Goal: Information Seeking & Learning: Learn about a topic

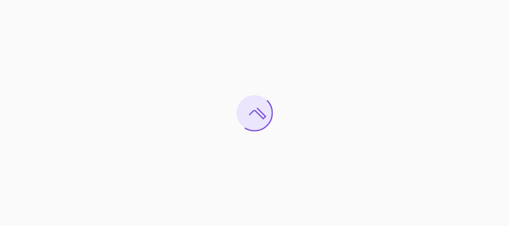
drag, startPoint x: 0, startPoint y: 0, endPoint x: 357, endPoint y: 181, distance: 400.5
click at [357, 181] on div at bounding box center [254, 113] width 509 height 226
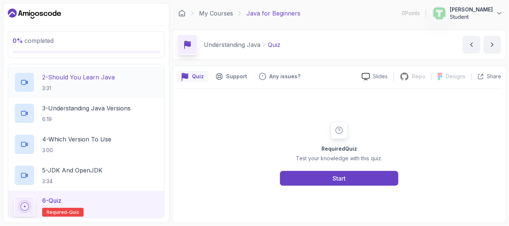
scroll to position [102, 0]
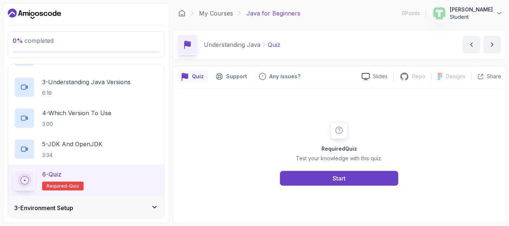
click at [51, 182] on p "Required- quiz" at bounding box center [62, 186] width 41 height 9
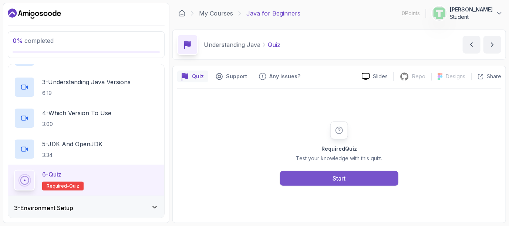
click at [314, 171] on button "Start" at bounding box center [339, 178] width 118 height 15
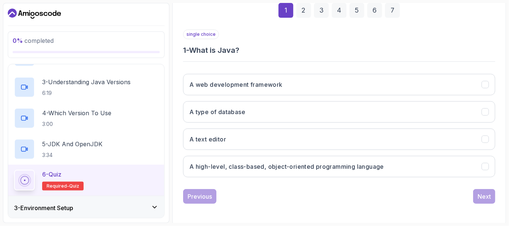
scroll to position [113, 0]
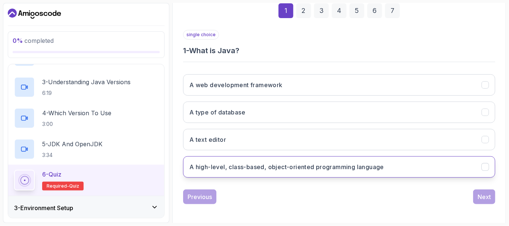
click at [245, 166] on h3 "A high-level, class-based, object-oriented programming language" at bounding box center [286, 167] width 194 height 9
click at [483, 193] on div "Next" at bounding box center [483, 197] width 13 height 9
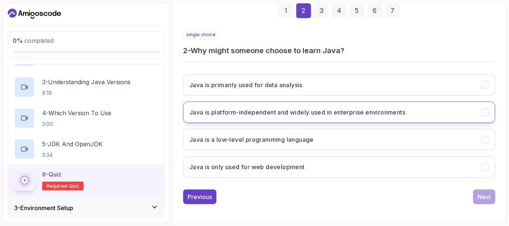
click at [320, 108] on h3 "Java is platform-independent and widely used in enterprise environments" at bounding box center [297, 112] width 216 height 9
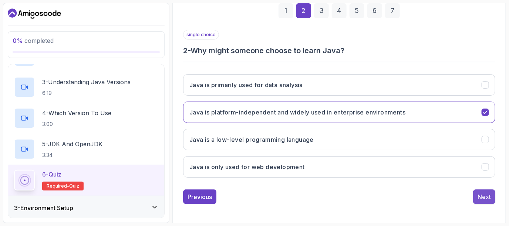
click at [482, 198] on div "Next" at bounding box center [483, 197] width 13 height 9
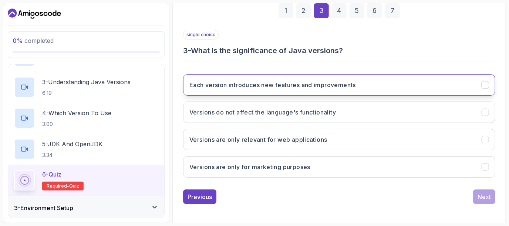
click at [335, 88] on h3 "Each version introduces new features and improvements" at bounding box center [272, 85] width 166 height 9
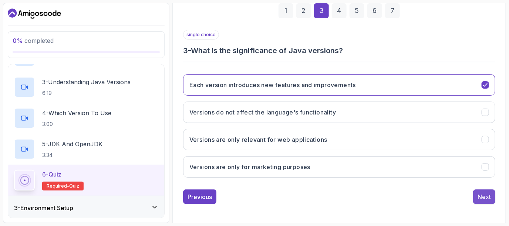
click at [487, 197] on div "Next" at bounding box center [483, 197] width 13 height 9
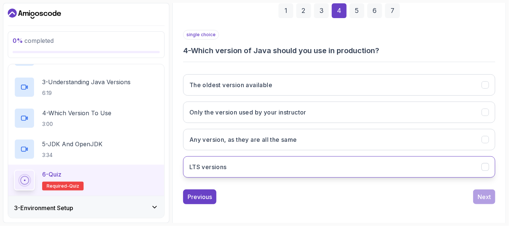
click at [274, 156] on button "LTS versions" at bounding box center [339, 166] width 312 height 21
click at [488, 195] on div "Next" at bounding box center [483, 197] width 13 height 9
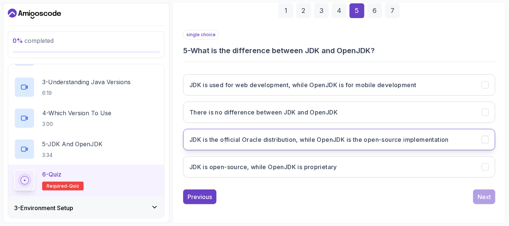
click at [318, 140] on h3 "JDK is the official Oracle distribution, while OpenJDK is the open-source imple…" at bounding box center [318, 139] width 259 height 9
click at [488, 194] on div "Next" at bounding box center [483, 197] width 13 height 9
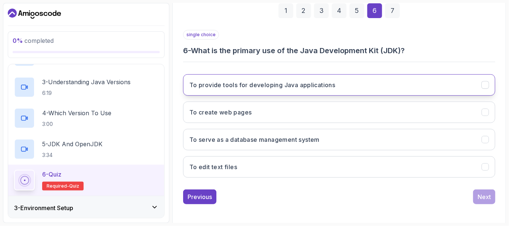
click at [338, 88] on button "To provide tools for developing Java applications" at bounding box center [339, 84] width 312 height 21
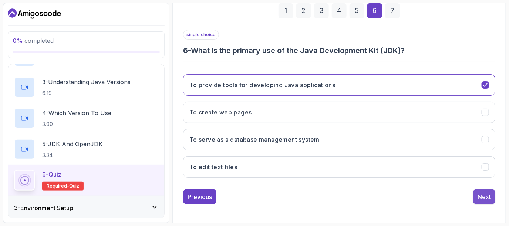
click at [487, 193] on div "Next" at bounding box center [483, 197] width 13 height 9
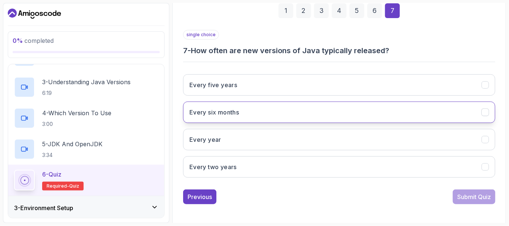
click at [295, 116] on button "Every six months" at bounding box center [339, 112] width 312 height 21
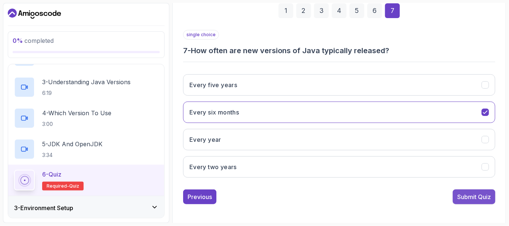
click at [482, 190] on button "Submit Quiz" at bounding box center [473, 197] width 43 height 15
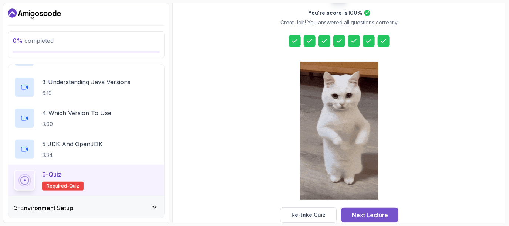
click at [366, 212] on div "Next Lecture" at bounding box center [370, 215] width 36 height 9
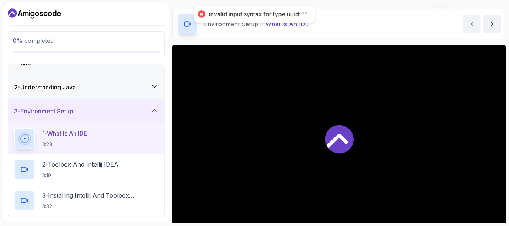
scroll to position [21, 0]
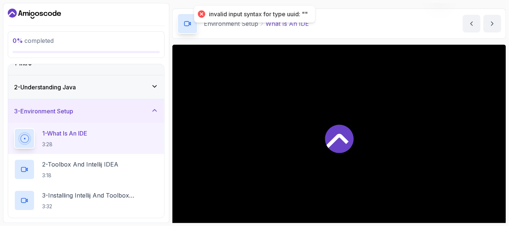
click at [276, 12] on div "invalid input syntax for type uuid: """ at bounding box center [258, 14] width 99 height 8
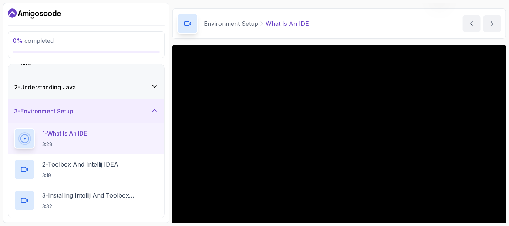
scroll to position [0, 0]
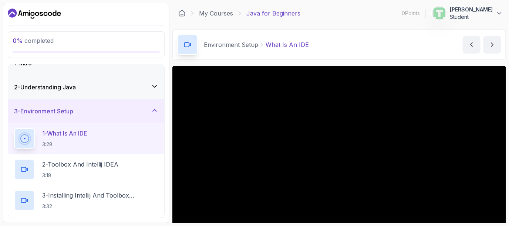
click at [477, 14] on p "Student" at bounding box center [470, 16] width 43 height 7
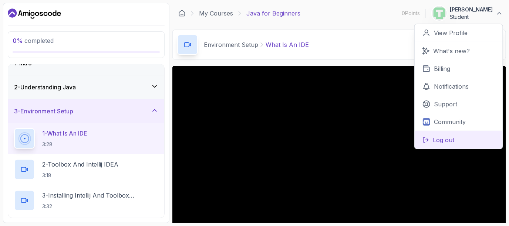
click at [435, 141] on p "Log out" at bounding box center [442, 140] width 21 height 9
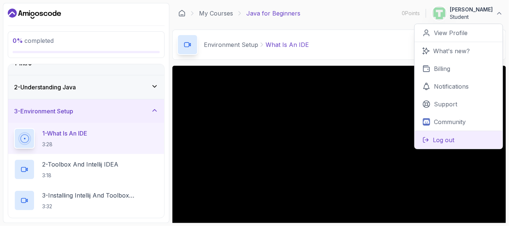
click at [435, 141] on p "Log out" at bounding box center [442, 140] width 21 height 9
